Goal: Navigation & Orientation: Find specific page/section

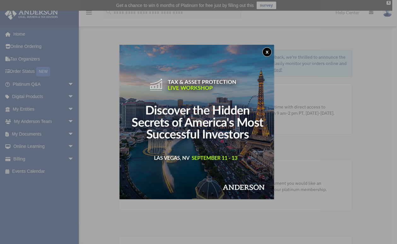
click at [268, 51] on button "x" at bounding box center [267, 51] width 9 height 9
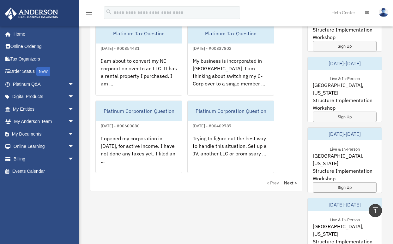
scroll to position [410, 0]
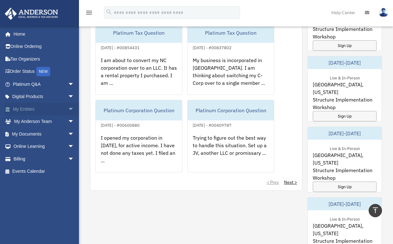
click at [68, 108] on span "arrow_drop_down" at bounding box center [74, 109] width 13 height 13
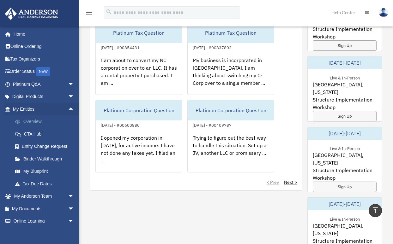
click at [37, 120] on link "Overview" at bounding box center [46, 121] width 75 height 13
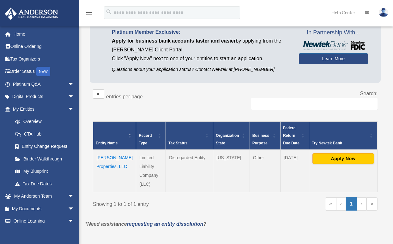
scroll to position [63, 0]
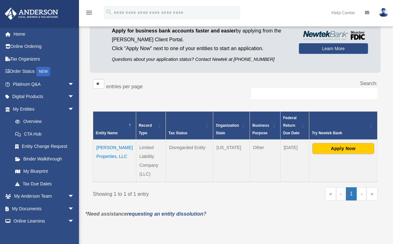
click at [104, 155] on td "[PERSON_NAME] Properties, LLC" at bounding box center [114, 161] width 43 height 42
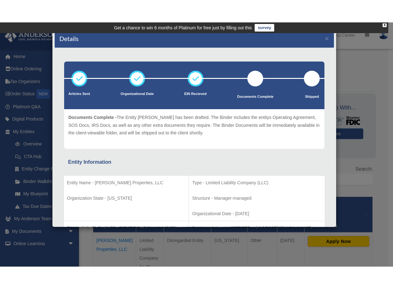
scroll to position [0, 0]
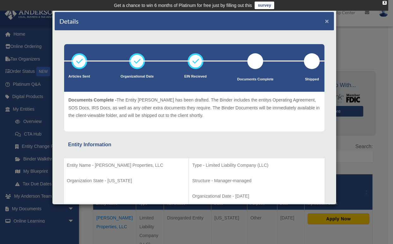
click at [325, 18] on button "×" at bounding box center [327, 21] width 4 height 7
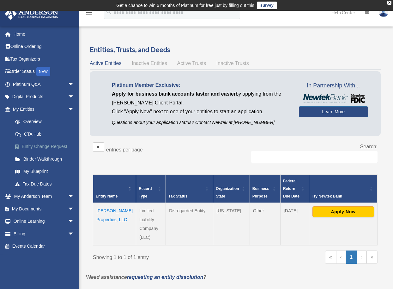
click at [39, 145] on link "Entity Change Request" at bounding box center [46, 146] width 75 height 13
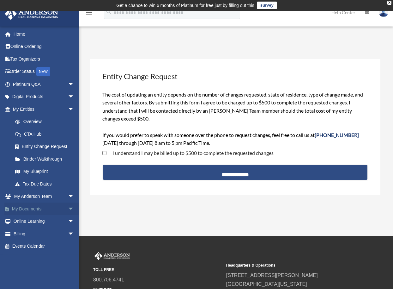
click at [34, 208] on link "My Documents arrow_drop_down" at bounding box center [43, 209] width 79 height 13
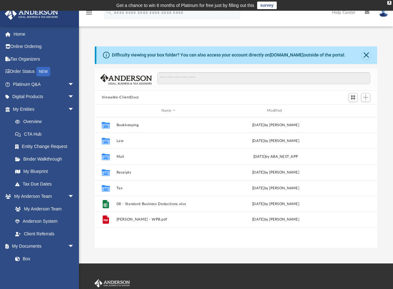
scroll to position [139, 278]
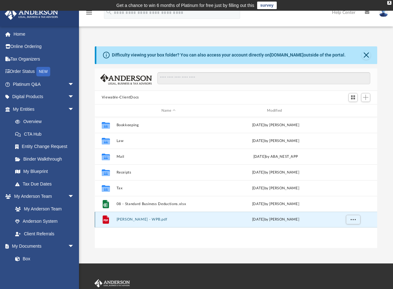
click at [145, 220] on button "Jones, Deitra - WPB.pdf" at bounding box center [168, 220] width 104 height 4
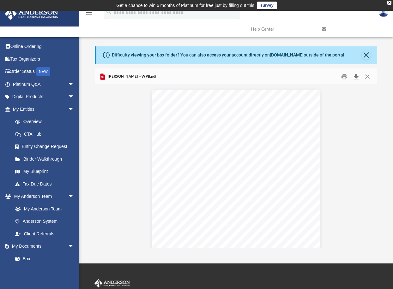
click at [355, 74] on button "Download" at bounding box center [355, 77] width 11 height 10
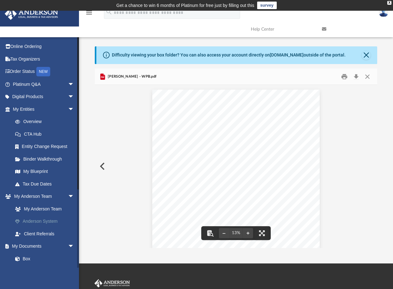
click at [51, 222] on link "Anderson System" at bounding box center [46, 221] width 75 height 13
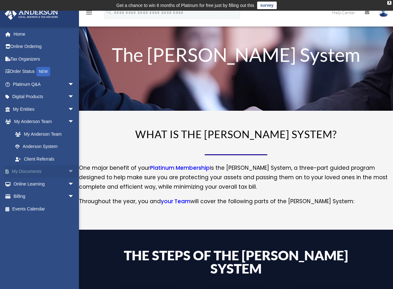
click at [68, 170] on span "arrow_drop_down" at bounding box center [74, 171] width 13 height 13
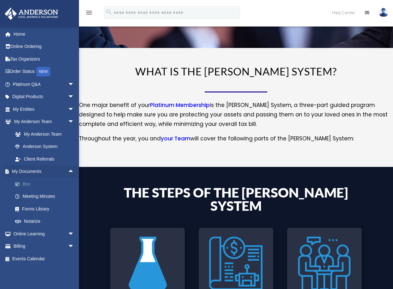
scroll to position [63, 0]
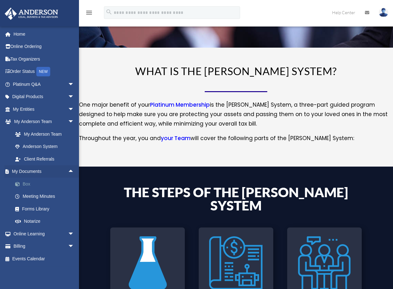
click at [20, 180] on link "Box" at bounding box center [46, 184] width 75 height 13
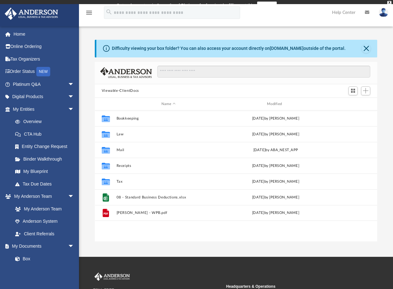
scroll to position [139, 278]
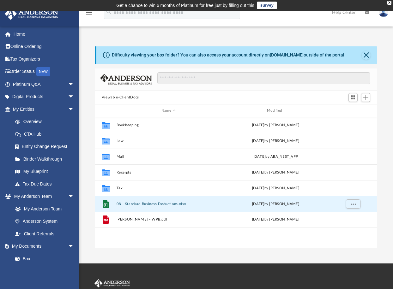
click at [136, 203] on button "08 - Standard Business Deductions.xlsx" at bounding box center [168, 204] width 104 height 4
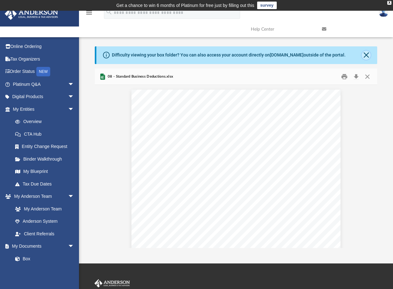
click at [366, 53] on button "Close" at bounding box center [365, 55] width 9 height 9
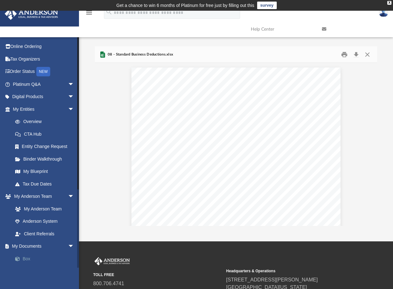
click at [26, 256] on link "Box" at bounding box center [46, 258] width 75 height 13
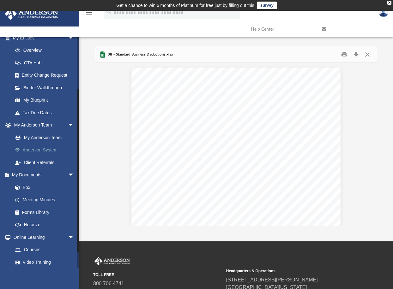
scroll to position [110, 0]
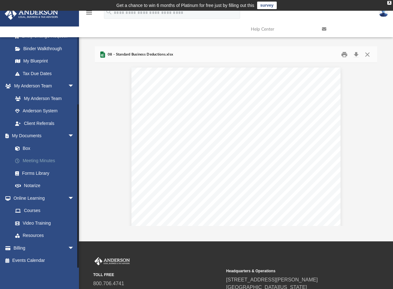
click at [39, 161] on link "Meeting Minutes" at bounding box center [46, 161] width 75 height 13
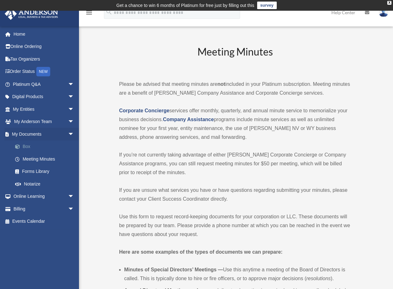
click at [27, 146] on link "Box" at bounding box center [46, 146] width 75 height 13
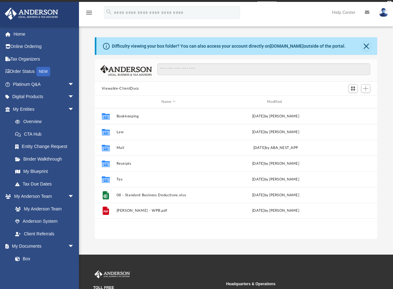
scroll to position [139, 278]
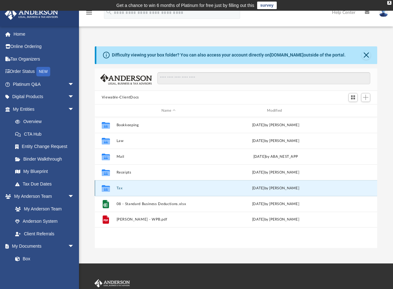
click at [119, 187] on button "Tax" at bounding box center [168, 188] width 104 height 4
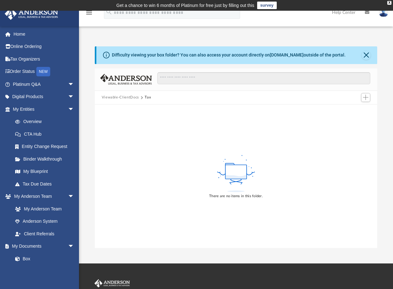
click at [129, 95] on button "Viewable-ClientDocs" at bounding box center [120, 98] width 37 height 6
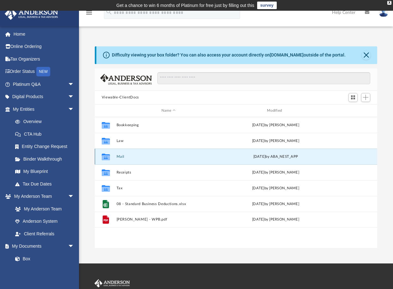
click at [120, 155] on button "Mail" at bounding box center [168, 157] width 104 height 4
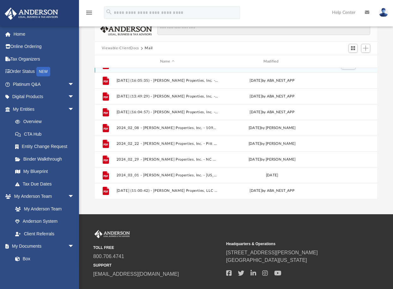
scroll to position [63, 0]
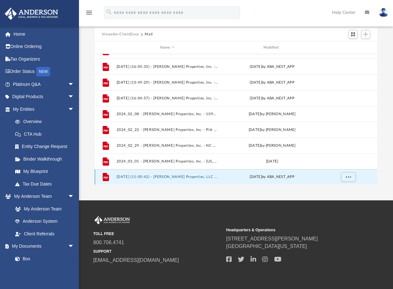
click at [168, 177] on button "2025.07.17 (11:00:42) - Green Rose Properties, LLC - Mail from PITT COUNTY TAX …" at bounding box center [167, 177] width 102 height 4
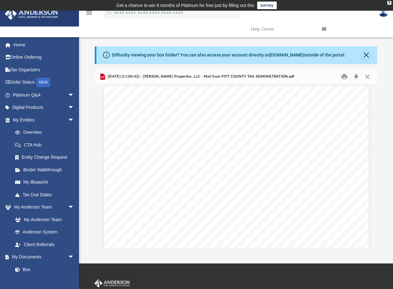
scroll to position [0, 0]
click at [357, 77] on button "Download" at bounding box center [355, 77] width 11 height 10
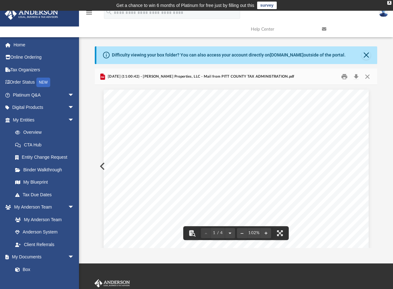
click at [103, 166] on div "Page 1" at bounding box center [235, 260] width 265 height 340
click at [367, 54] on button "Close" at bounding box center [365, 55] width 9 height 9
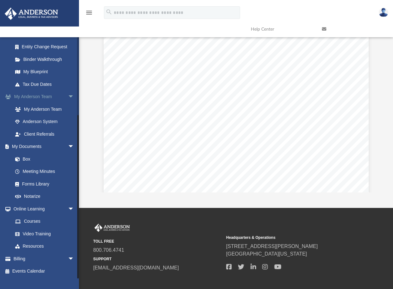
scroll to position [63, 0]
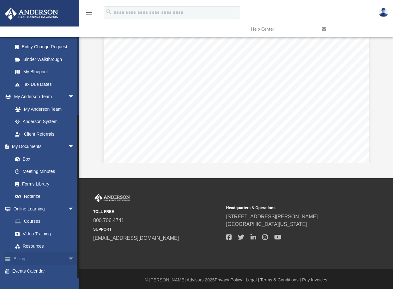
click at [21, 261] on link "Billing arrow_drop_down" at bounding box center [43, 258] width 79 height 13
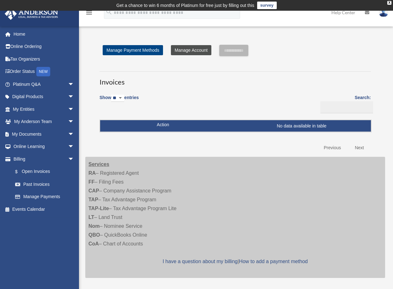
click at [192, 48] on link "Manage Account" at bounding box center [191, 50] width 40 height 10
click at [49, 173] on link "$ Open Invoices" at bounding box center [46, 171] width 75 height 13
click at [188, 50] on link "Manage Account" at bounding box center [191, 50] width 40 height 10
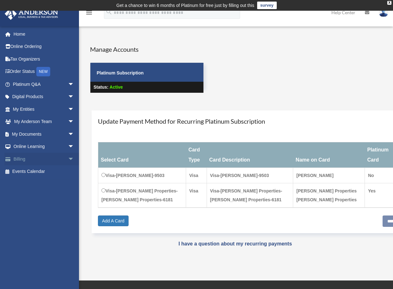
click at [68, 155] on span "arrow_drop_down" at bounding box center [74, 159] width 13 height 13
click at [38, 170] on link "$ Open Invoices" at bounding box center [46, 171] width 75 height 13
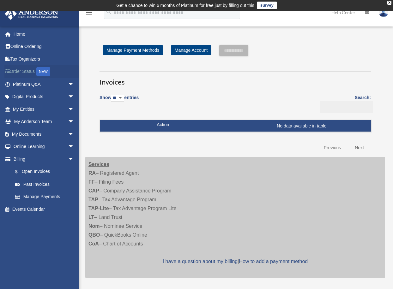
click at [22, 70] on link "Order Status NEW" at bounding box center [43, 71] width 79 height 13
click at [68, 107] on span "arrow_drop_down" at bounding box center [74, 109] width 13 height 13
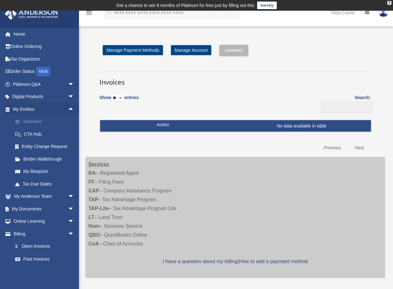
click at [40, 123] on link "Overview" at bounding box center [46, 121] width 75 height 13
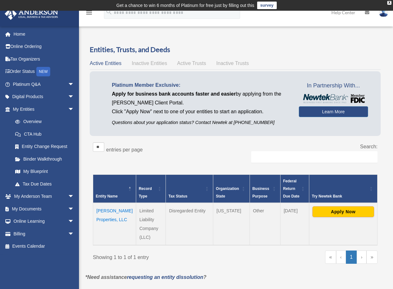
click at [149, 61] on span "Inactive Entities" at bounding box center [149, 63] width 35 height 5
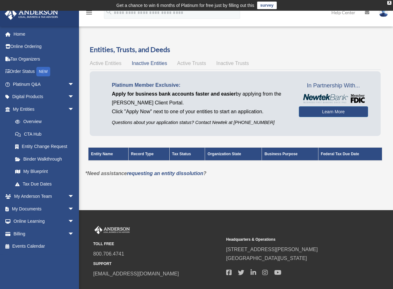
click at [186, 62] on span "Active Trusts" at bounding box center [191, 63] width 29 height 5
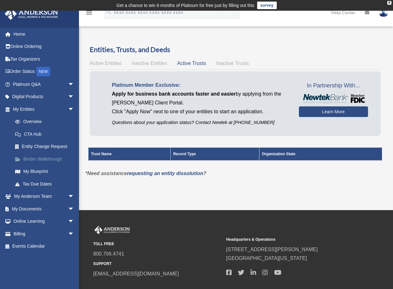
click at [34, 157] on link "Binder Walkthrough" at bounding box center [46, 159] width 75 height 13
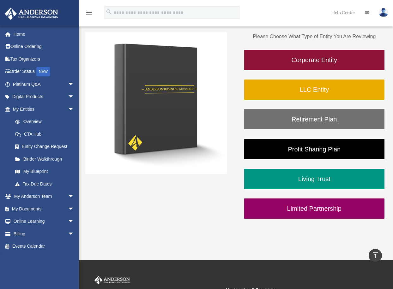
scroll to position [63, 0]
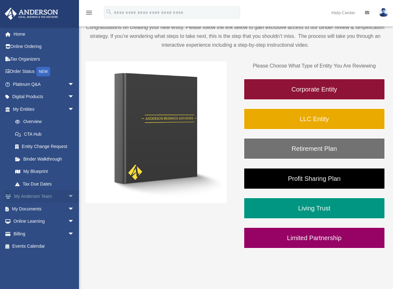
click at [68, 196] on span "arrow_drop_down" at bounding box center [74, 196] width 13 height 13
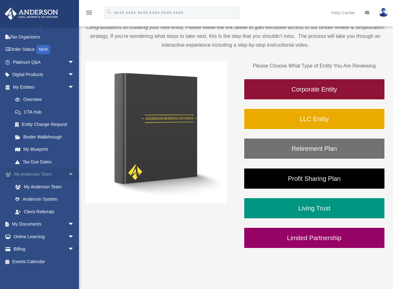
scroll to position [23, 0]
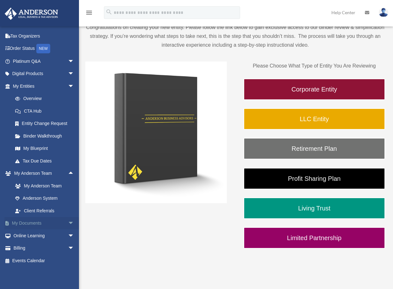
click at [68, 222] on span "arrow_drop_down" at bounding box center [74, 223] width 13 height 13
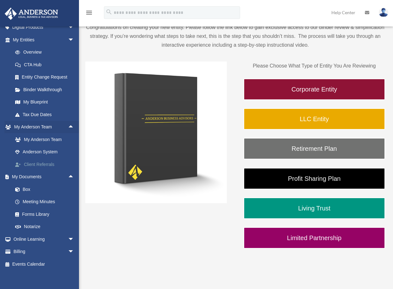
scroll to position [73, 0]
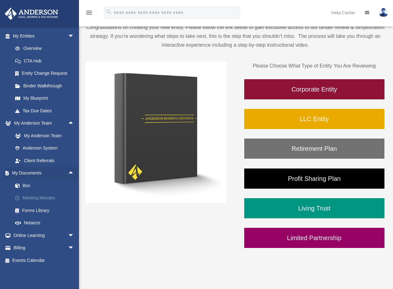
click at [22, 197] on span at bounding box center [21, 198] width 4 height 4
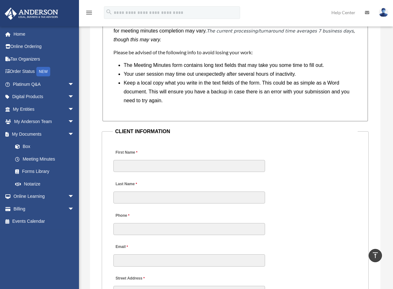
scroll to position [694, 0]
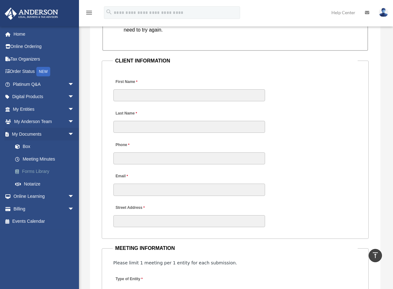
click at [28, 171] on link "Forms Library" at bounding box center [46, 171] width 75 height 13
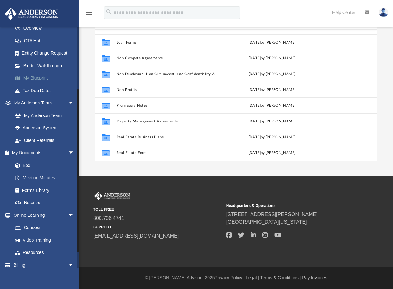
scroll to position [95, 0]
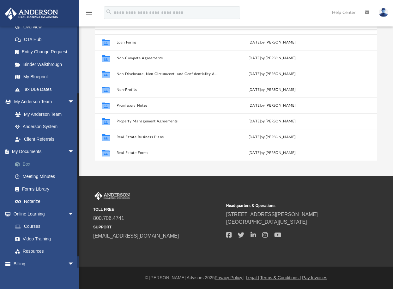
click at [27, 162] on link "Box" at bounding box center [46, 164] width 75 height 13
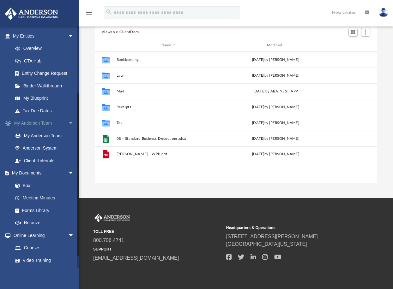
scroll to position [32, 0]
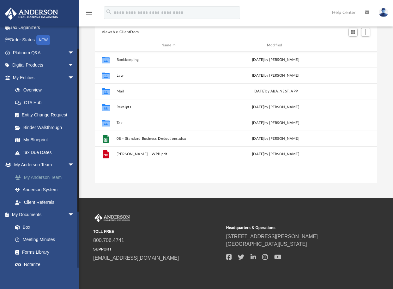
click at [38, 179] on link "My Anderson Team" at bounding box center [46, 177] width 75 height 13
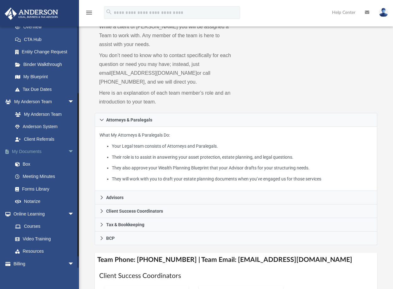
scroll to position [110, 0]
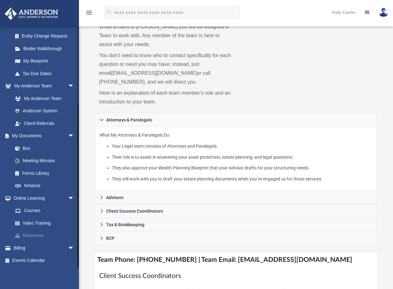
click at [27, 233] on link "Resources" at bounding box center [46, 235] width 75 height 13
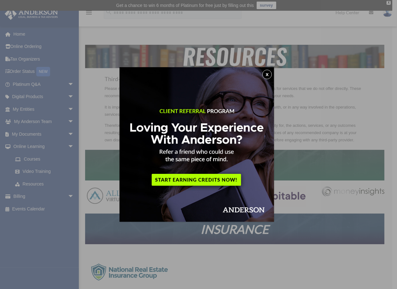
click at [28, 133] on div "x" at bounding box center [198, 144] width 397 height 289
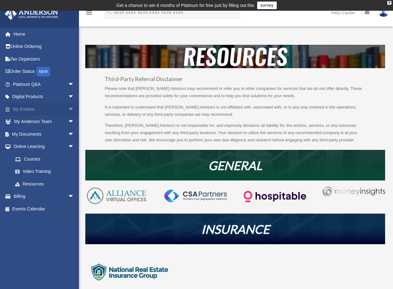
click at [33, 107] on link "My Entities arrow_drop_down" at bounding box center [43, 109] width 79 height 13
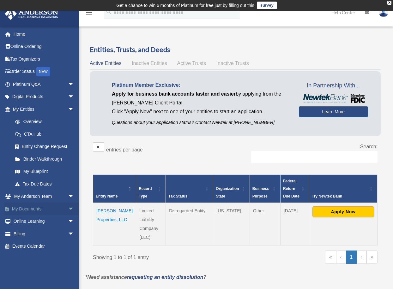
click at [68, 209] on span "arrow_drop_down" at bounding box center [74, 209] width 13 height 13
click at [34, 209] on link "My Documents arrow_drop_up" at bounding box center [43, 209] width 79 height 13
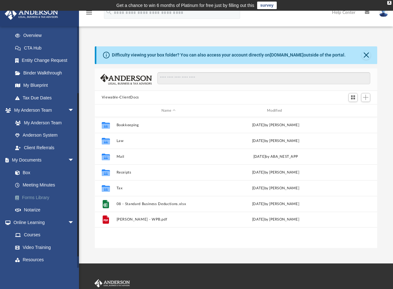
scroll to position [95, 0]
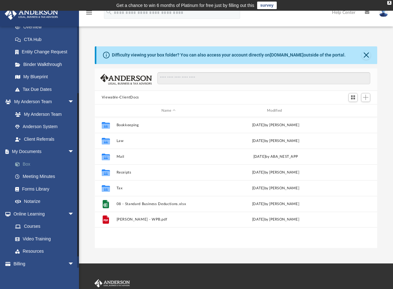
click at [29, 164] on link "Box" at bounding box center [46, 164] width 75 height 13
click at [32, 187] on link "Forms Library" at bounding box center [46, 189] width 75 height 13
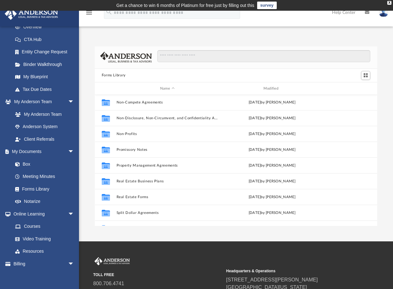
scroll to position [342, 0]
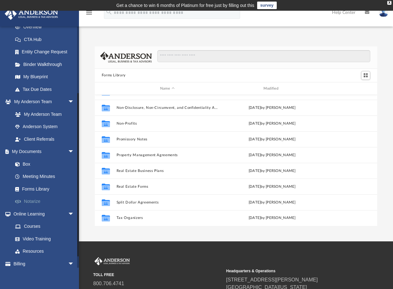
click at [41, 200] on link "Notarize" at bounding box center [46, 201] width 75 height 13
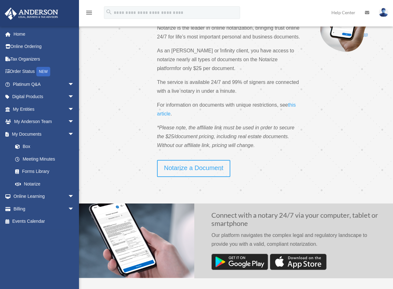
scroll to position [63, 0]
click at [27, 211] on link "Billing arrow_drop_down" at bounding box center [43, 209] width 79 height 13
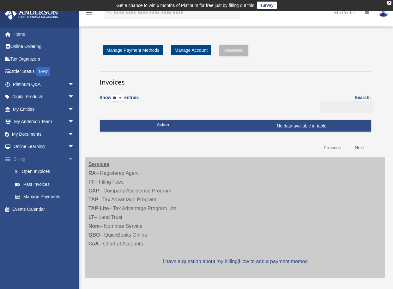
drag, startPoint x: 23, startPoint y: 161, endPoint x: 23, endPoint y: 156, distance: 4.7
drag, startPoint x: 23, startPoint y: 156, endPoint x: 19, endPoint y: 227, distance: 70.5
click at [19, 227] on div "[EMAIL_ADDRESS][DOMAIN_NAME] Sign Out [EMAIL_ADDRESS][DOMAIN_NAME] Home Online …" at bounding box center [42, 147] width 84 height 242
click at [17, 31] on link "Home" at bounding box center [43, 34] width 79 height 13
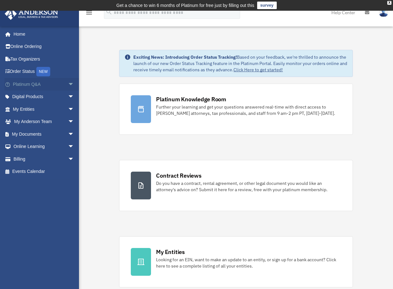
click at [69, 84] on span "arrow_drop_down" at bounding box center [74, 84] width 13 height 13
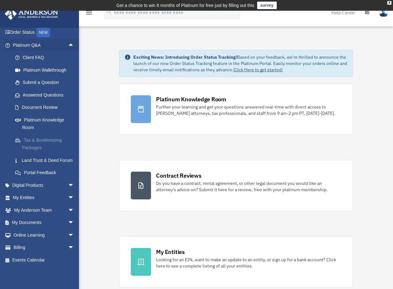
scroll to position [46, 0]
click at [68, 186] on span "arrow_drop_down" at bounding box center [74, 185] width 13 height 13
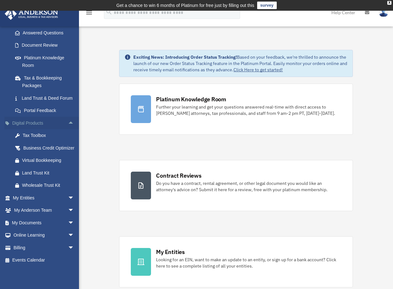
scroll to position [116, 0]
click at [68, 199] on span "arrow_drop_down" at bounding box center [74, 198] width 13 height 13
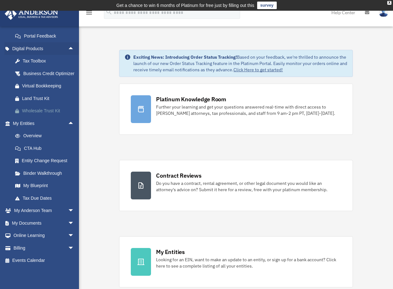
scroll to position [191, 0]
click at [68, 208] on span "arrow_drop_down" at bounding box center [74, 210] width 13 height 13
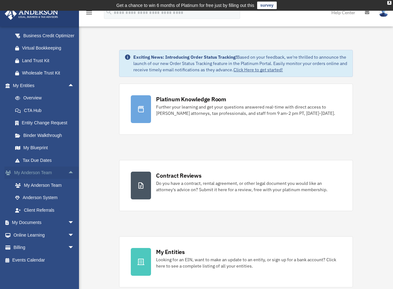
scroll to position [228, 0]
click at [68, 221] on span "arrow_drop_down" at bounding box center [74, 222] width 13 height 13
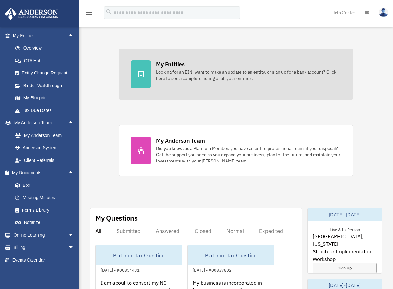
scroll to position [189, 0]
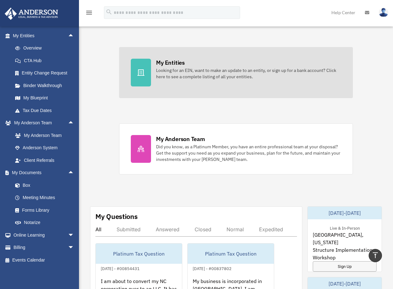
click at [220, 86] on link "My Entities Looking for an EIN, want to make an update to an entity, or sign up…" at bounding box center [235, 72] width 233 height 51
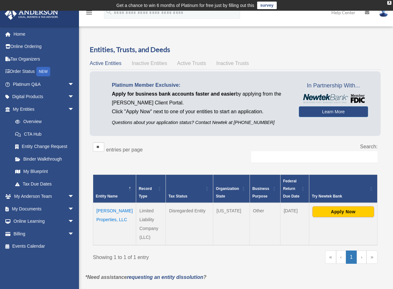
click at [383, 14] on img at bounding box center [382, 12] width 9 height 9
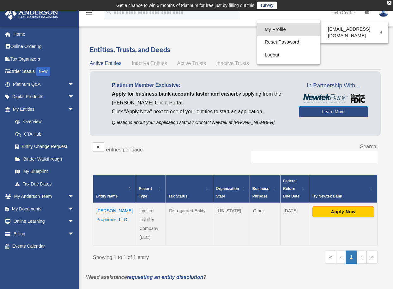
click at [283, 29] on link "My Profile" at bounding box center [288, 29] width 63 height 13
